Goal: Information Seeking & Learning: Find specific page/section

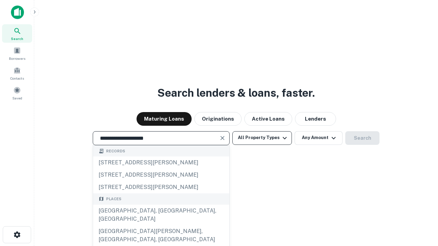
click at [161, 225] on div "[GEOGRAPHIC_DATA], [GEOGRAPHIC_DATA], [GEOGRAPHIC_DATA]" at bounding box center [161, 215] width 136 height 21
click at [262, 138] on button "All Property Types" at bounding box center [262, 138] width 60 height 14
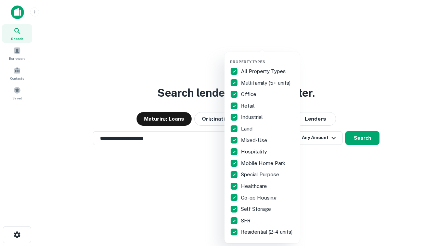
type input "**********"
click at [267, 57] on button "button" at bounding box center [267, 57] width 75 height 0
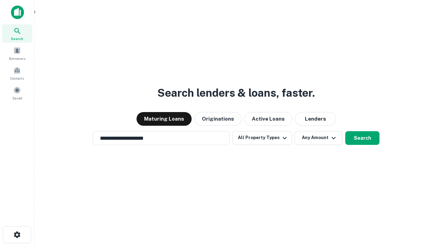
scroll to position [11, 0]
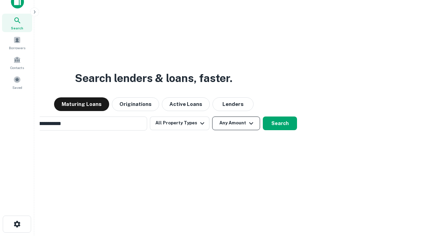
click at [212, 117] on button "Any Amount" at bounding box center [236, 124] width 48 height 14
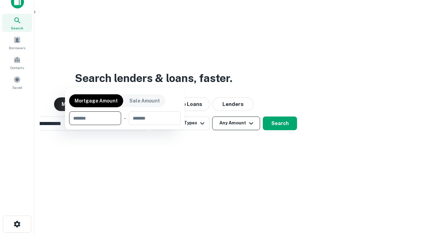
scroll to position [11, 0]
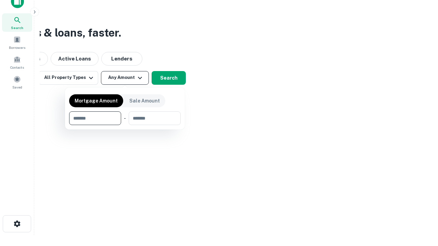
type input "*******"
click at [125, 125] on button "button" at bounding box center [125, 125] width 112 height 0
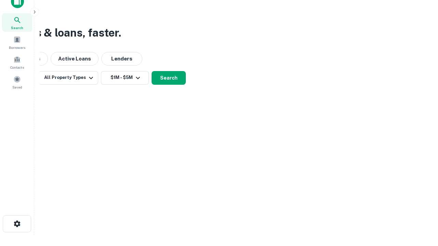
scroll to position [11, 0]
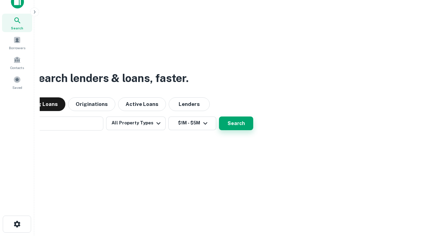
click at [219, 117] on button "Search" at bounding box center [236, 124] width 34 height 14
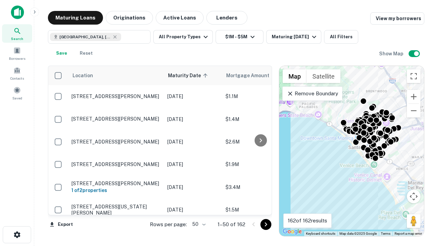
click at [198, 224] on body "Search Borrowers Contacts Saved Maturing Loans Originations Active Loans Lender…" at bounding box center [219, 123] width 438 height 246
click at [198, 207] on li "25" at bounding box center [198, 207] width 20 height 12
